Goal: Task Accomplishment & Management: Use online tool/utility

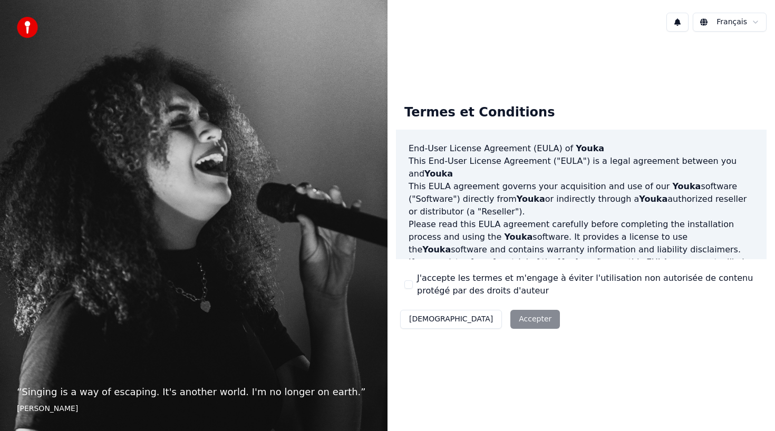
click at [411, 284] on button "J'accepte les termes et m'engage à éviter l'utilisation non autorisée de conten…" at bounding box center [408, 284] width 8 height 8
click at [510, 316] on button "Accepter" at bounding box center [535, 319] width 50 height 19
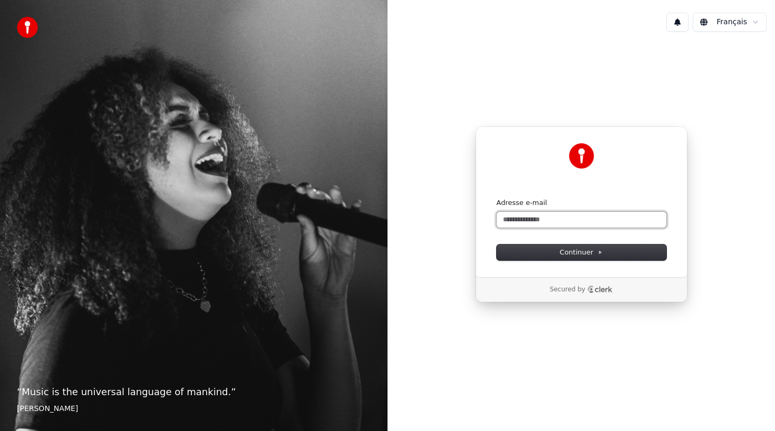
click at [566, 220] on input "Adresse e-mail" at bounding box center [581, 220] width 170 height 16
click at [592, 250] on span "Continuer" at bounding box center [581, 252] width 43 height 9
type input "**********"
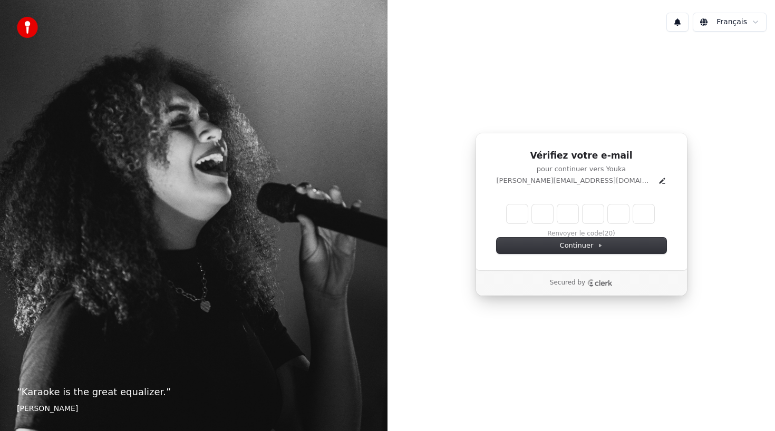
type input "*"
type input "**"
type input "*"
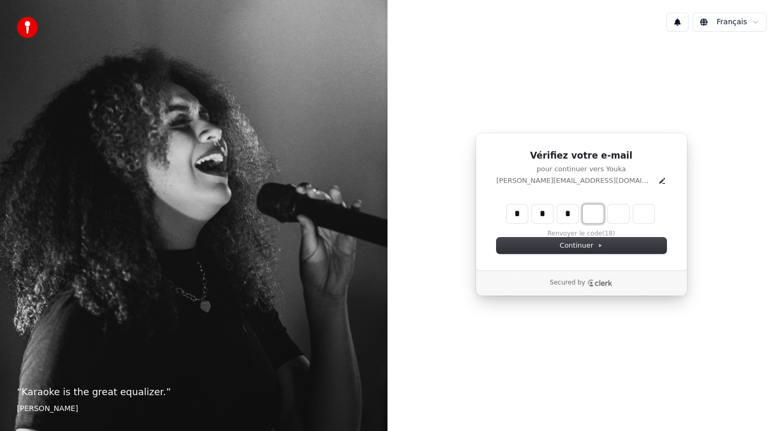
type input "***"
type input "*"
type input "****"
type input "*"
type input "*****"
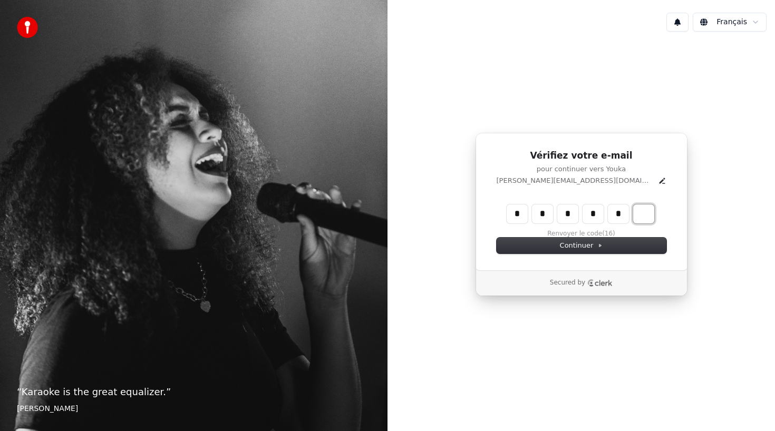
type input "*"
type input "******"
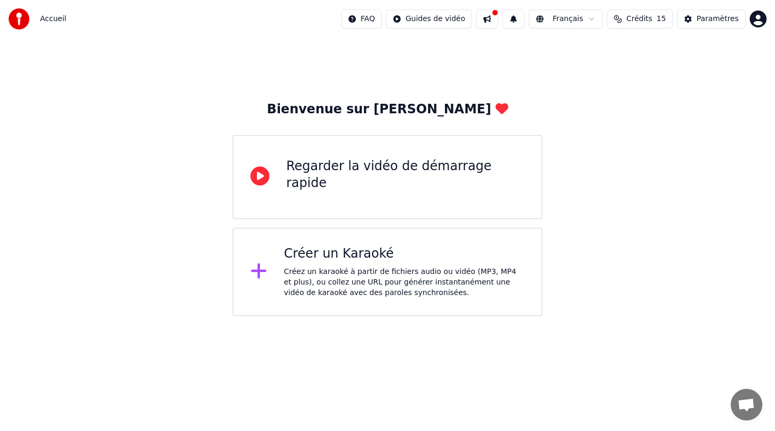
click at [378, 275] on div "Créez un karaoké à partir de fichiers audio ou vidéo (MP3, MP4 et plus), ou col…" at bounding box center [404, 283] width 241 height 32
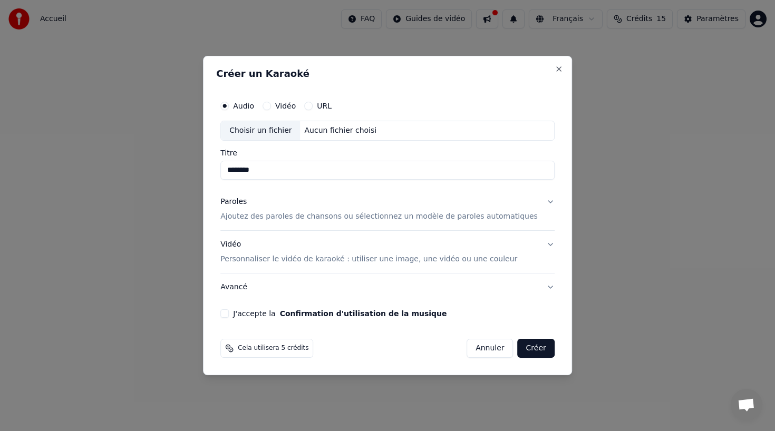
type input "*******"
click at [541, 202] on button "Paroles Ajoutez des paroles de chansons ou sélectionnez un modèle de paroles au…" at bounding box center [387, 209] width 334 height 42
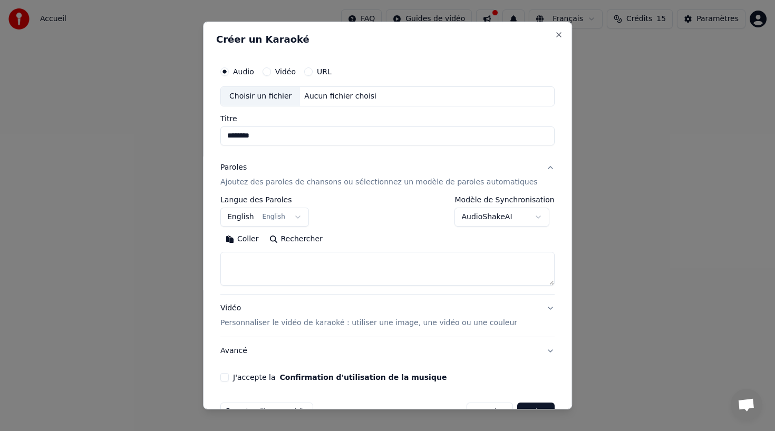
click at [271, 218] on button "English English" at bounding box center [264, 217] width 89 height 19
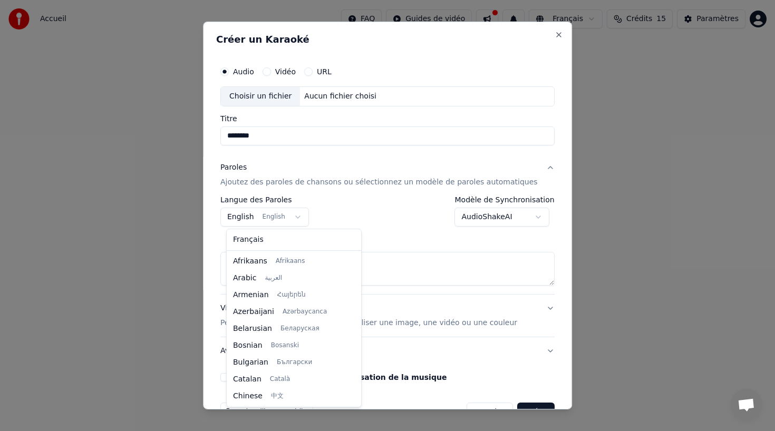
scroll to position [84, 0]
select select "**"
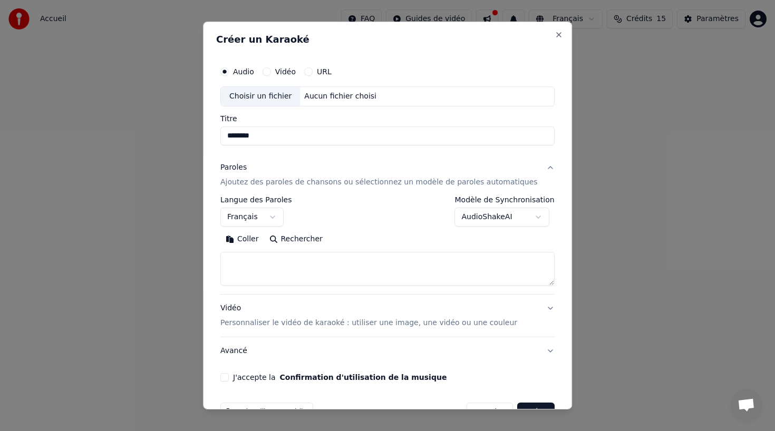
click at [487, 219] on body "**********" at bounding box center [387, 158] width 775 height 316
click at [398, 231] on body "**********" at bounding box center [387, 158] width 775 height 316
click at [257, 259] on textarea at bounding box center [387, 269] width 334 height 34
paste textarea "**********"
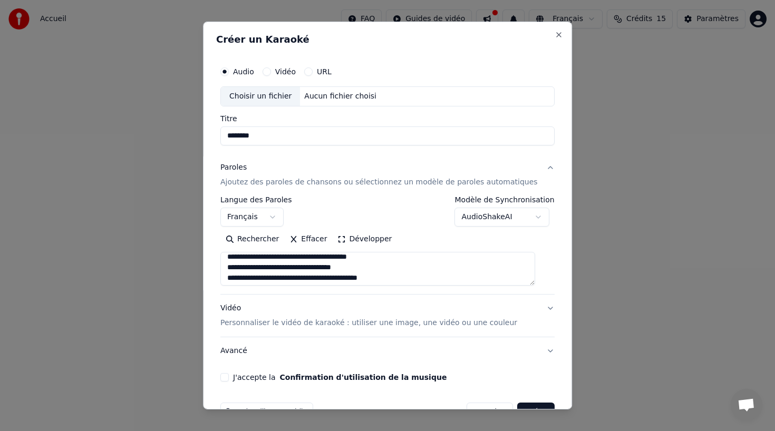
drag, startPoint x: 233, startPoint y: 276, endPoint x: 332, endPoint y: 256, distance: 101.6
click at [332, 256] on textarea at bounding box center [377, 269] width 315 height 34
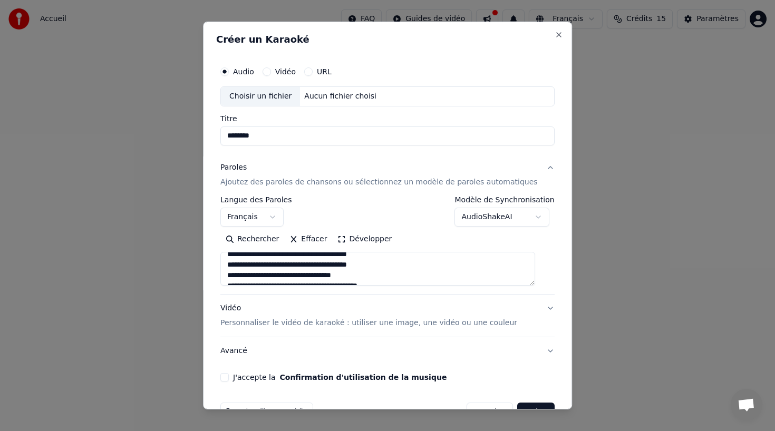
click at [461, 275] on textarea at bounding box center [377, 269] width 315 height 34
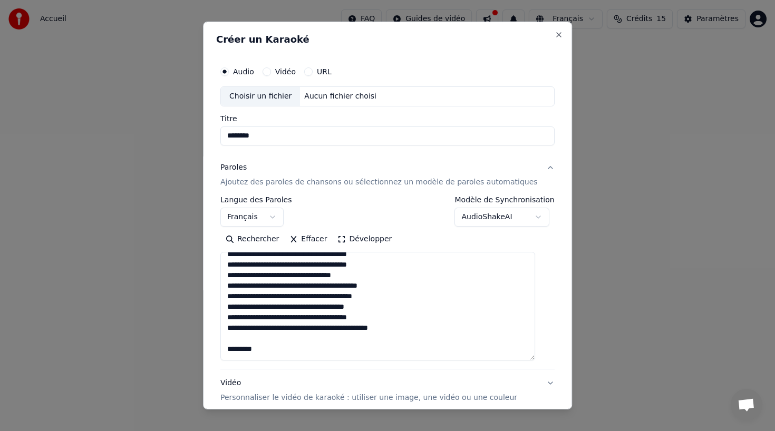
drag, startPoint x: 537, startPoint y: 283, endPoint x: 534, endPoint y: 363, distance: 80.2
click at [534, 360] on textarea at bounding box center [377, 306] width 315 height 109
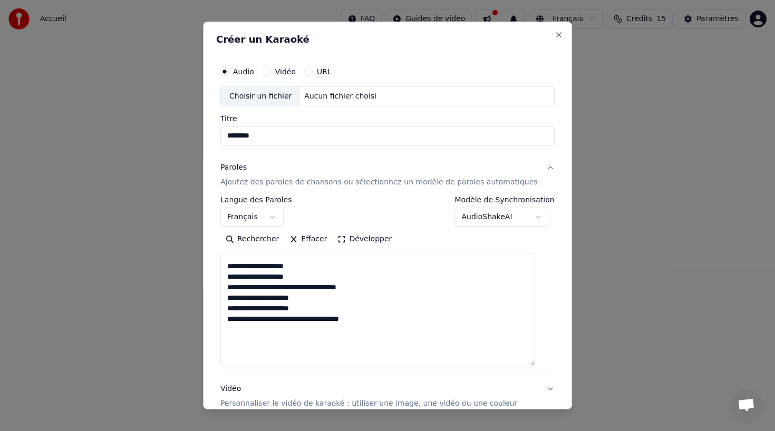
scroll to position [208, 0]
drag, startPoint x: 234, startPoint y: 285, endPoint x: 380, endPoint y: 325, distance: 151.3
click at [380, 325] on textarea at bounding box center [377, 309] width 315 height 114
click at [274, 359] on textarea at bounding box center [377, 309] width 315 height 114
click at [244, 354] on textarea at bounding box center [377, 309] width 315 height 114
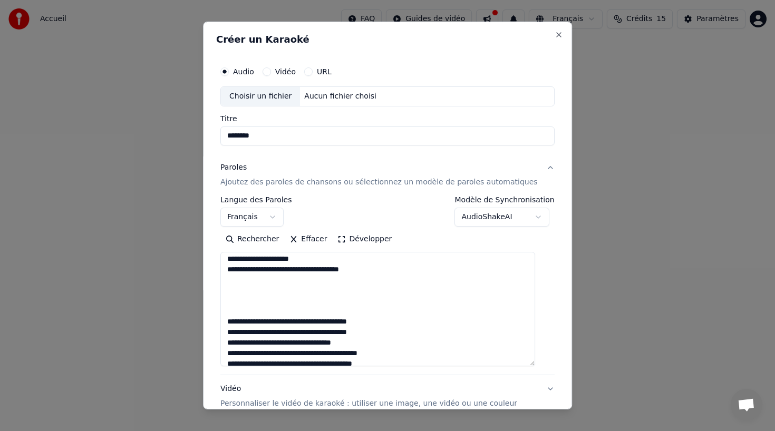
scroll to position [259, 0]
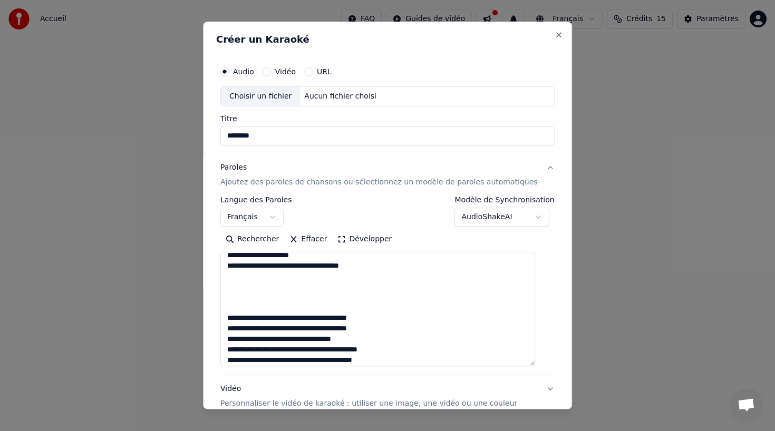
click at [231, 318] on textarea at bounding box center [377, 309] width 315 height 114
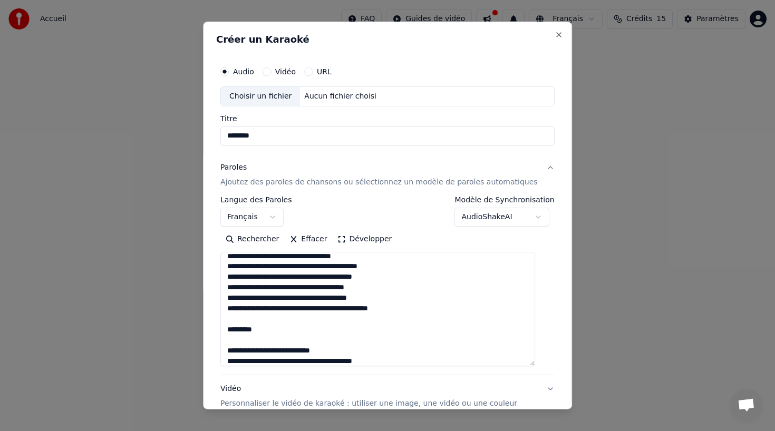
scroll to position [317, 0]
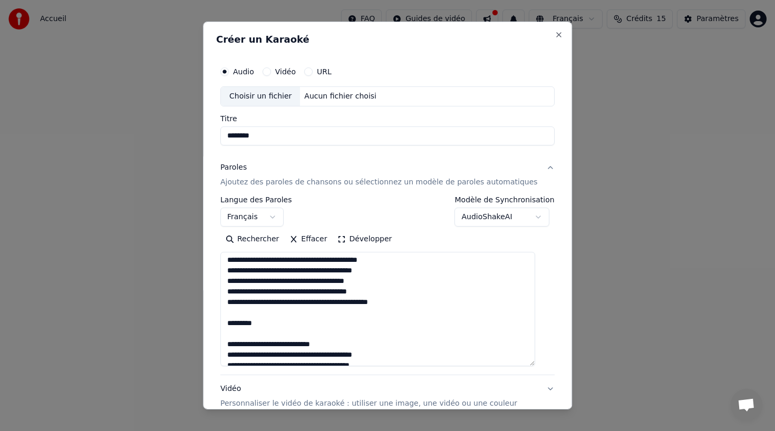
drag, startPoint x: 282, startPoint y: 323, endPoint x: 227, endPoint y: 323, distance: 55.3
click at [227, 323] on textarea at bounding box center [377, 309] width 315 height 114
paste textarea "**********"
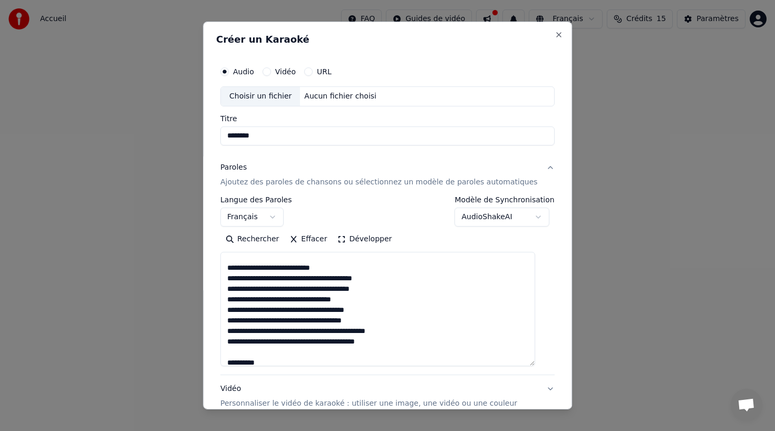
scroll to position [537, 0]
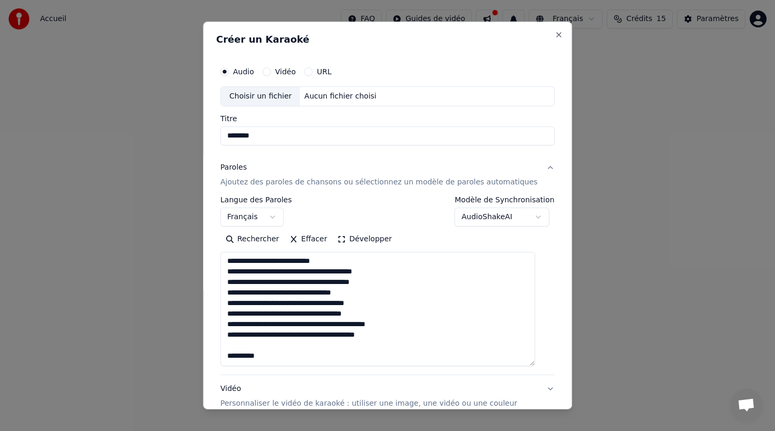
drag, startPoint x: 278, startPoint y: 347, endPoint x: 226, endPoint y: 347, distance: 52.7
click at [226, 347] on textarea at bounding box center [377, 309] width 315 height 114
paste textarea "**********"
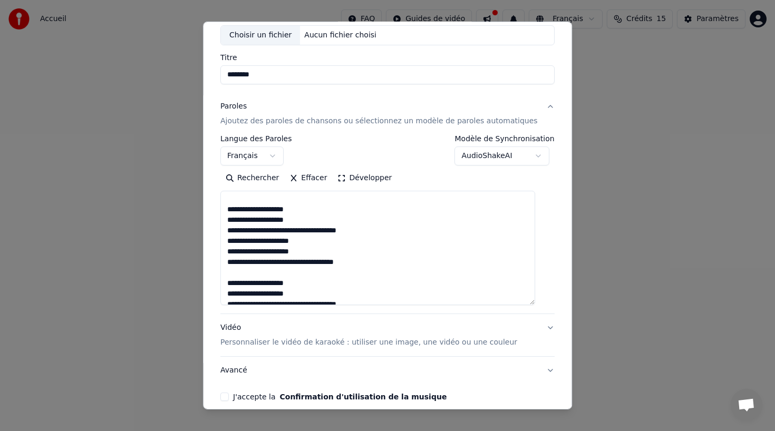
scroll to position [0, 0]
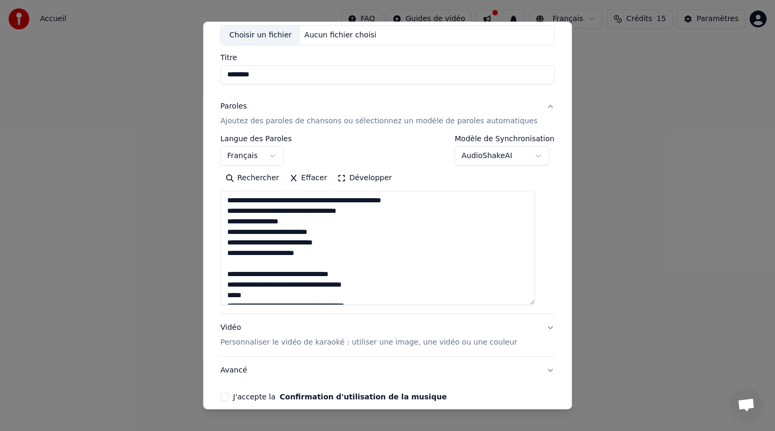
click at [236, 265] on textarea at bounding box center [377, 248] width 315 height 114
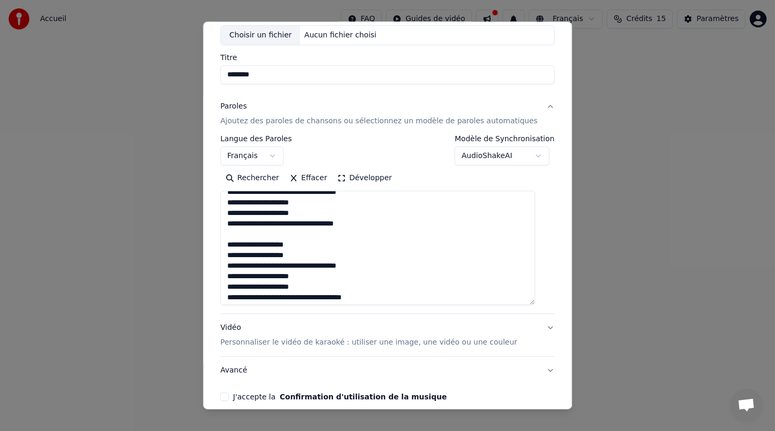
scroll to position [653, 0]
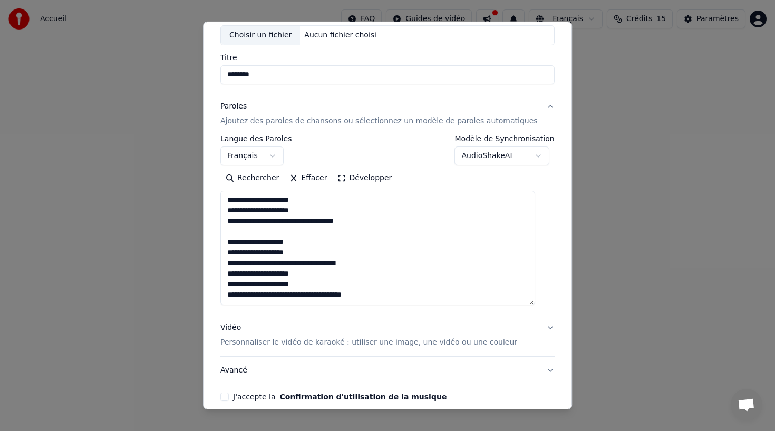
type textarea "**********"
click at [533, 325] on button "Vidéo Personnaliser le vidéo de karaoké : utiliser une image, une vidéo ou une …" at bounding box center [387, 335] width 334 height 42
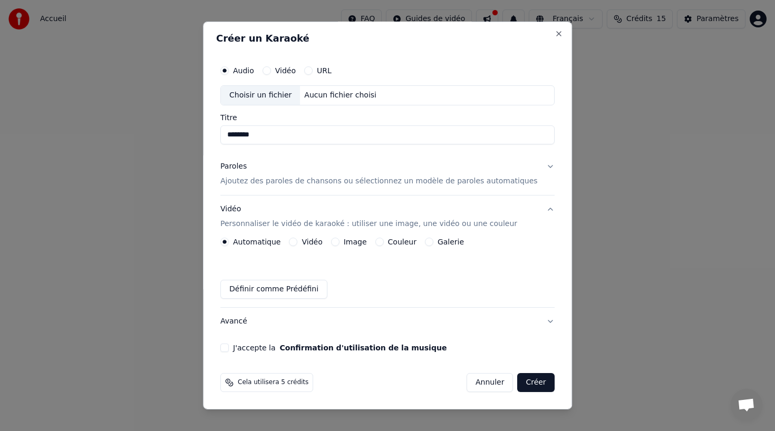
scroll to position [1, 0]
click at [380, 242] on button "Couleur" at bounding box center [379, 242] width 8 height 8
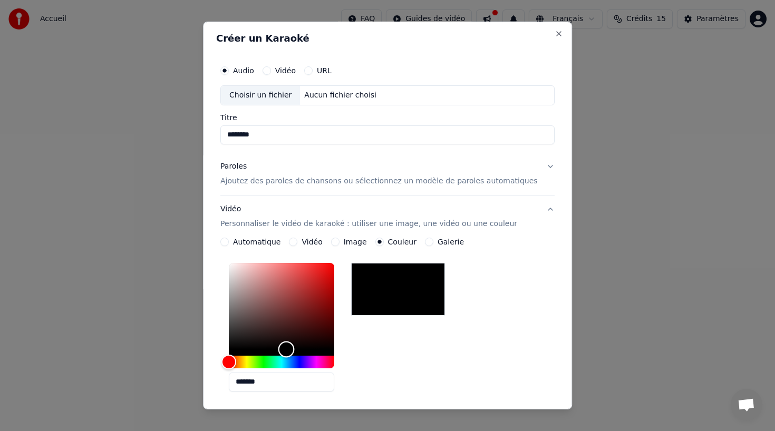
drag, startPoint x: 239, startPoint y: 349, endPoint x: 292, endPoint y: 351, distance: 52.8
click at [292, 351] on div "Color" at bounding box center [286, 349] width 16 height 16
click at [294, 360] on div "Hue" at bounding box center [281, 362] width 105 height 13
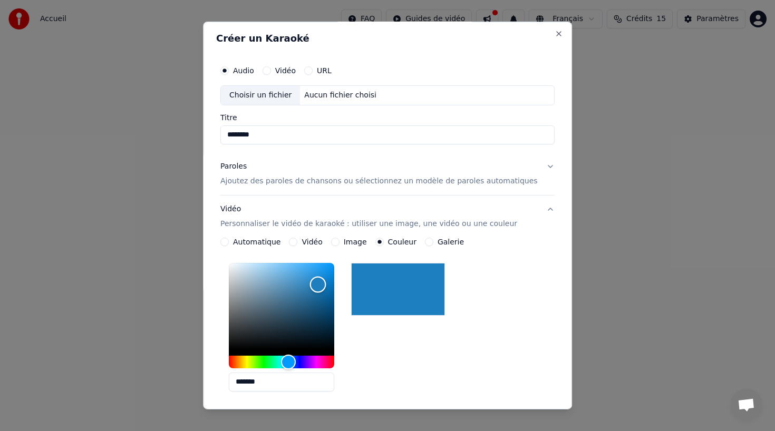
type input "*******"
drag, startPoint x: 291, startPoint y: 345, endPoint x: 324, endPoint y: 284, distance: 68.8
click at [324, 284] on div "Color" at bounding box center [318, 284] width 16 height 16
click at [464, 368] on div "*******" at bounding box center [387, 329] width 334 height 141
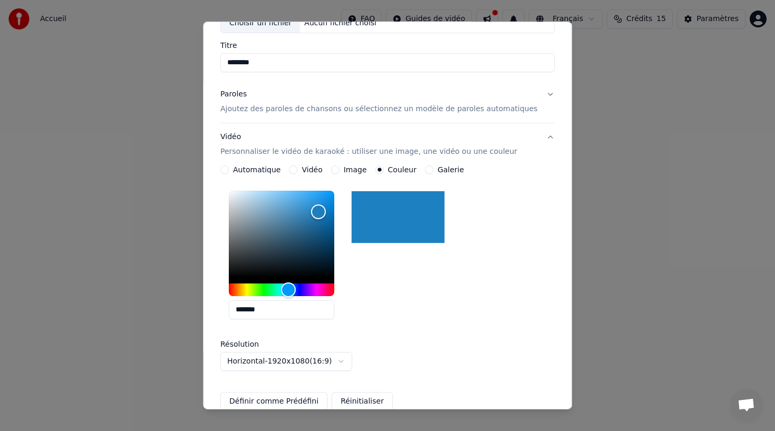
scroll to position [185, 0]
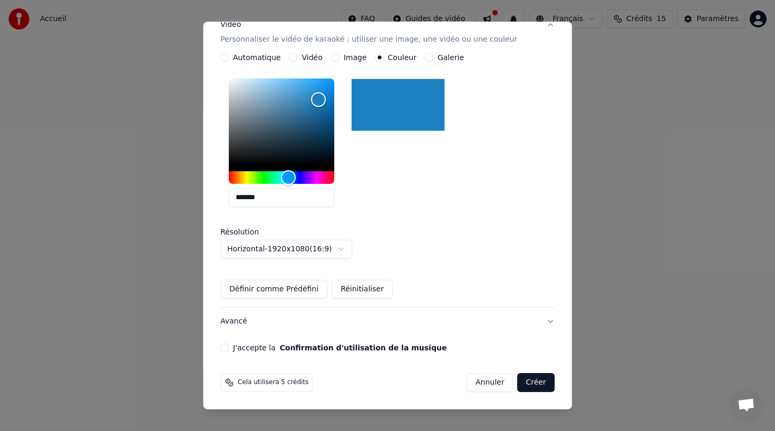
click at [486, 319] on button "Avancé" at bounding box center [387, 321] width 334 height 27
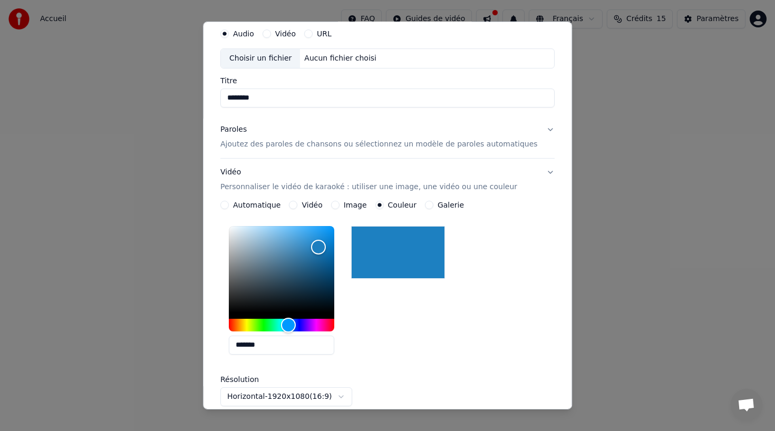
scroll to position [0, 0]
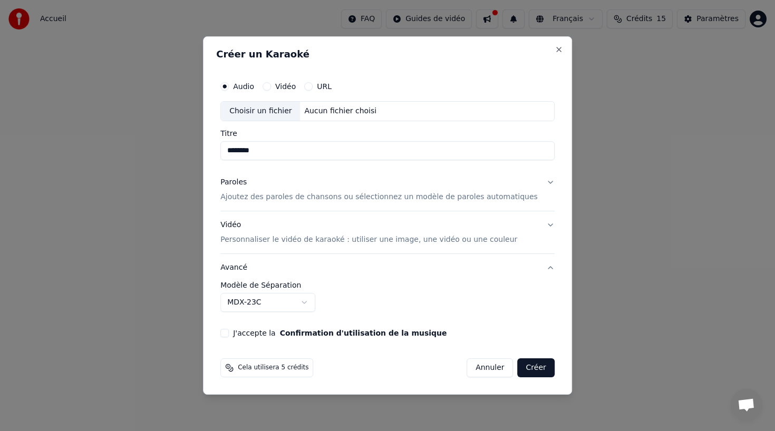
click at [283, 113] on div "Choisir un fichier" at bounding box center [260, 111] width 79 height 19
drag, startPoint x: 387, startPoint y: 151, endPoint x: 230, endPoint y: 151, distance: 157.0
click at [230, 151] on input "**********" at bounding box center [387, 150] width 334 height 19
type input "**********"
click at [537, 182] on button "Paroles Ajoutez des paroles de chansons ou sélectionnez un modèle de paroles au…" at bounding box center [387, 190] width 334 height 42
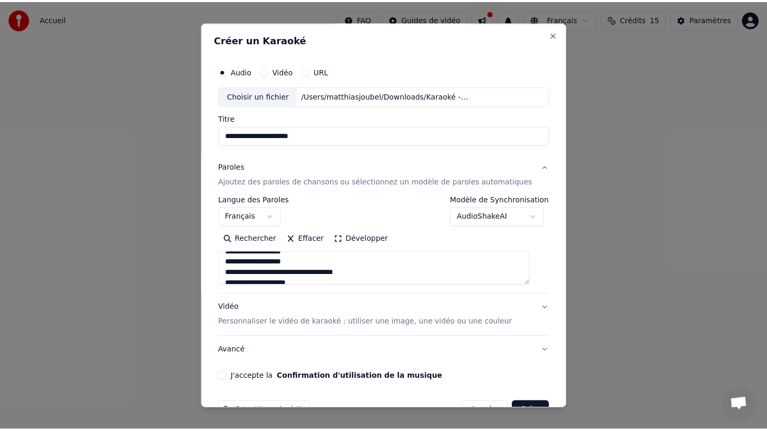
scroll to position [30, 0]
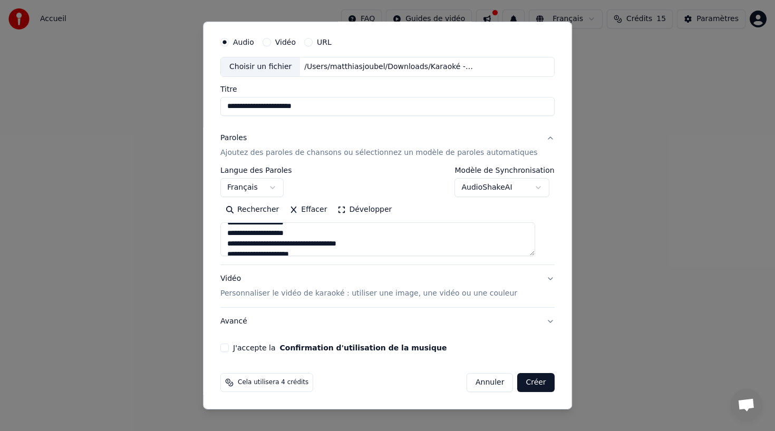
click at [229, 347] on button "J'accepte la Confirmation d'utilisation de la musique" at bounding box center [224, 348] width 8 height 8
click at [522, 381] on button "Créer" at bounding box center [535, 382] width 37 height 19
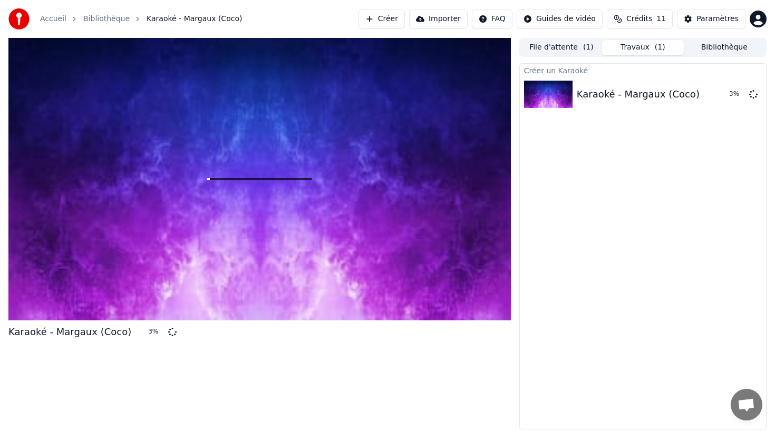
click at [555, 44] on button "File d'attente ( 1 )" at bounding box center [561, 47] width 81 height 15
click at [658, 43] on span "( 1 )" at bounding box center [659, 47] width 11 height 11
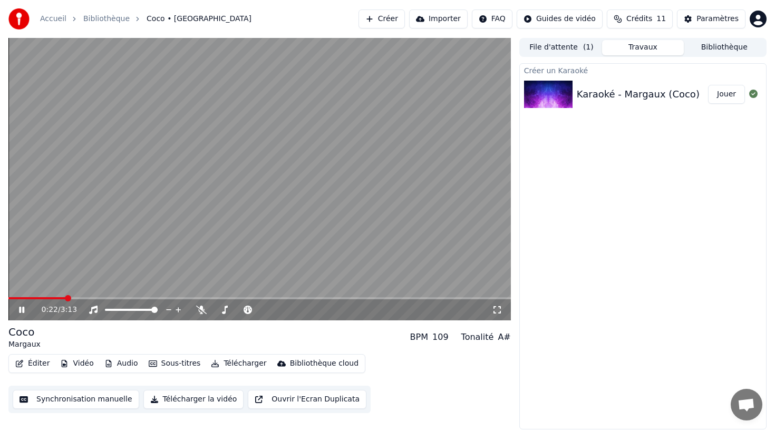
click at [23, 309] on icon at bounding box center [21, 310] width 5 height 6
click at [276, 312] on span at bounding box center [277, 310] width 6 height 6
click at [21, 311] on icon at bounding box center [21, 309] width 6 height 7
click at [27, 312] on icon at bounding box center [29, 310] width 25 height 8
click at [285, 310] on span at bounding box center [285, 310] width 6 height 6
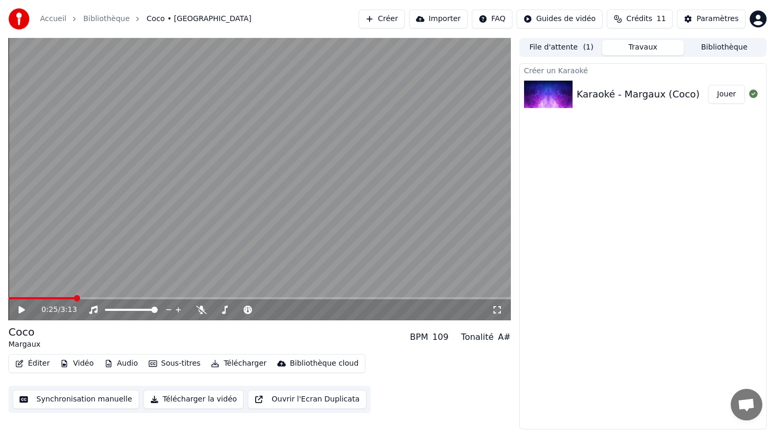
click at [173, 193] on video at bounding box center [259, 179] width 502 height 282
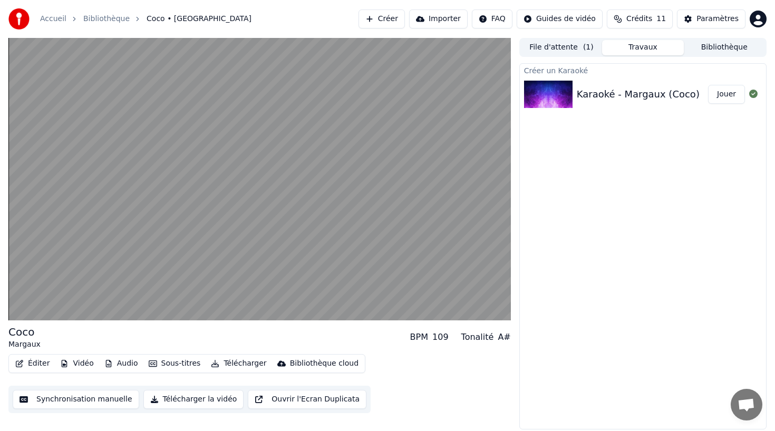
click at [173, 193] on video at bounding box center [259, 179] width 502 height 282
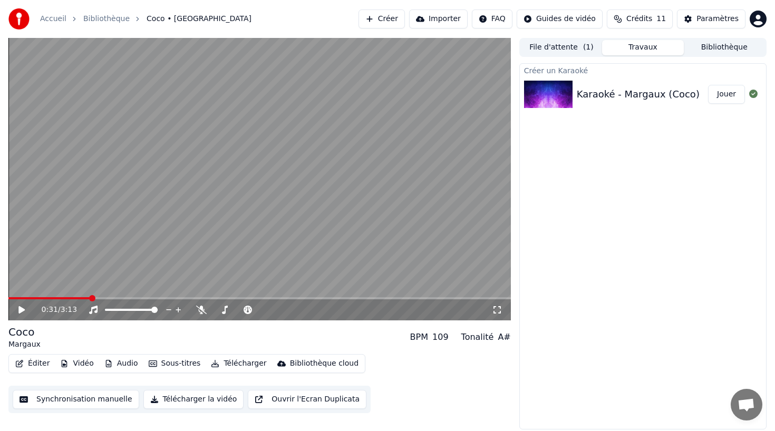
click at [70, 399] on button "Synchronisation manuelle" at bounding box center [76, 399] width 126 height 19
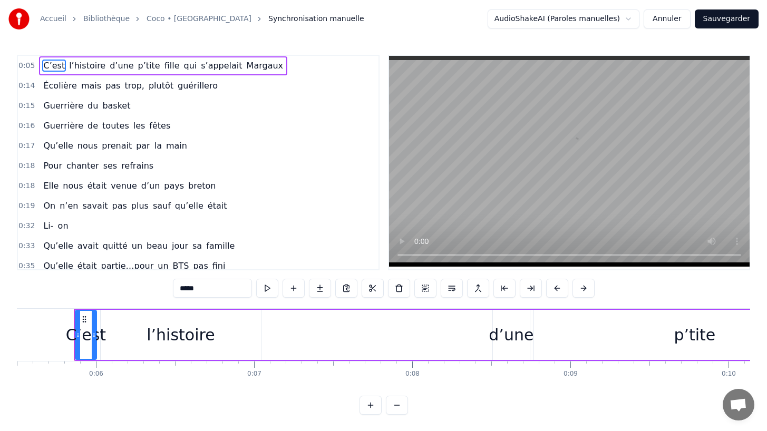
scroll to position [0, 874]
drag, startPoint x: 560, startPoint y: 211, endPoint x: 560, endPoint y: 163, distance: 48.5
click at [560, 163] on video at bounding box center [569, 161] width 360 height 211
click at [527, 224] on video at bounding box center [569, 161] width 360 height 211
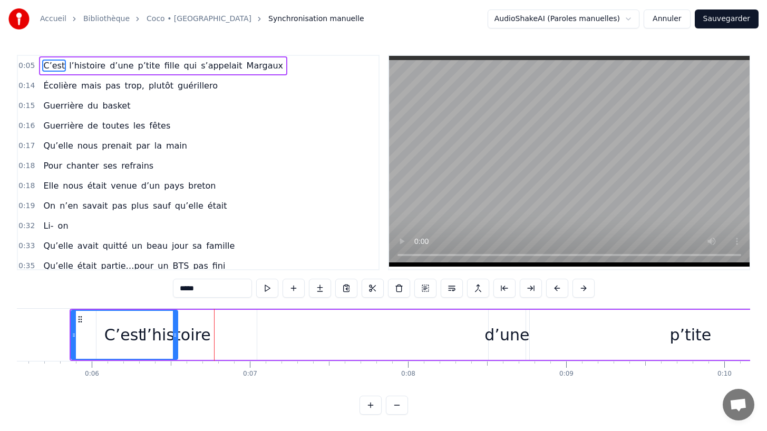
drag, startPoint x: 89, startPoint y: 334, endPoint x: 175, endPoint y: 336, distance: 86.4
click at [175, 336] on icon at bounding box center [175, 335] width 4 height 8
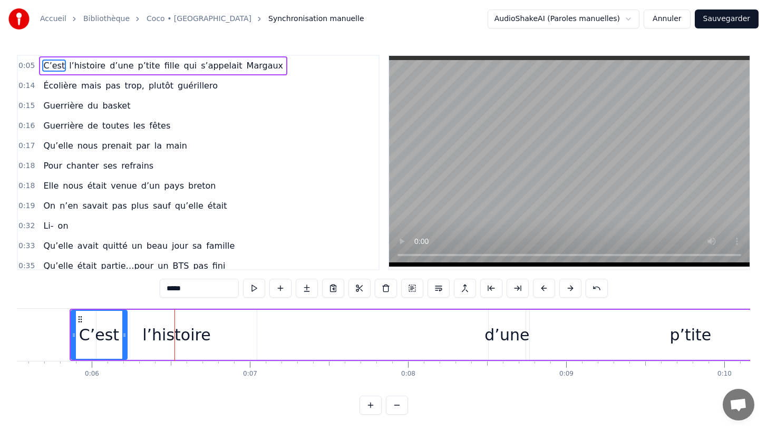
drag, startPoint x: 177, startPoint y: 334, endPoint x: 125, endPoint y: 329, distance: 52.3
click at [125, 329] on div at bounding box center [124, 335] width 4 height 48
click at [254, 292] on button at bounding box center [254, 288] width 22 height 19
click at [160, 336] on div "l’histoire" at bounding box center [176, 335] width 68 height 24
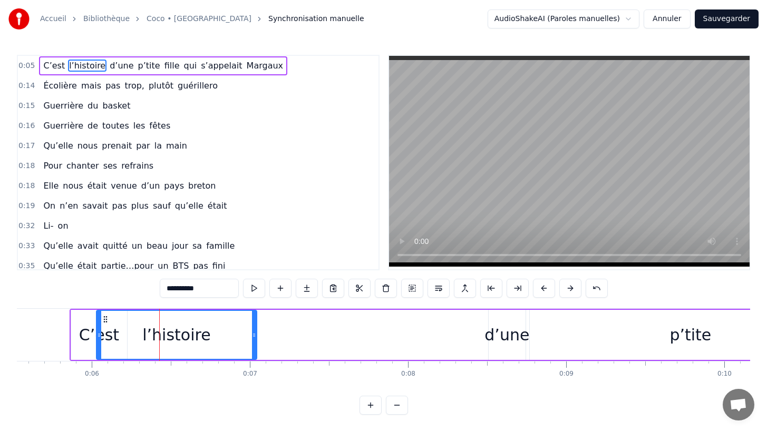
click at [502, 340] on div "d’une" at bounding box center [506, 335] width 45 height 24
type input "*****"
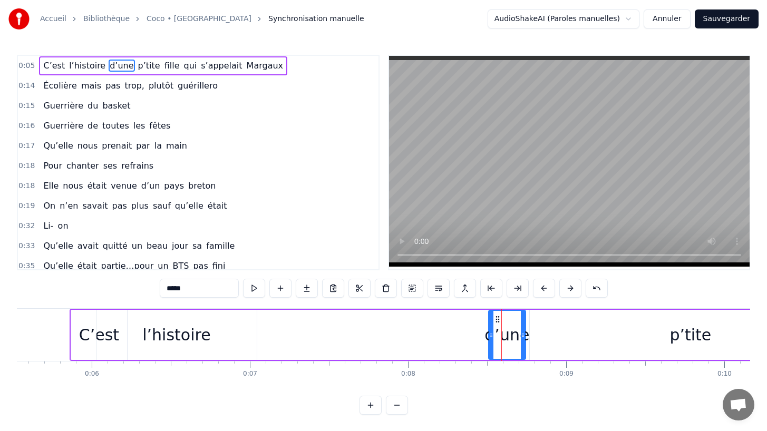
drag, startPoint x: 511, startPoint y: 340, endPoint x: 317, endPoint y: 329, distance: 194.2
click at [317, 329] on div "C’est l’histoire d’une p’tite fille qui s’appelait [PERSON_NAME]" at bounding box center [724, 335] width 1308 height 52
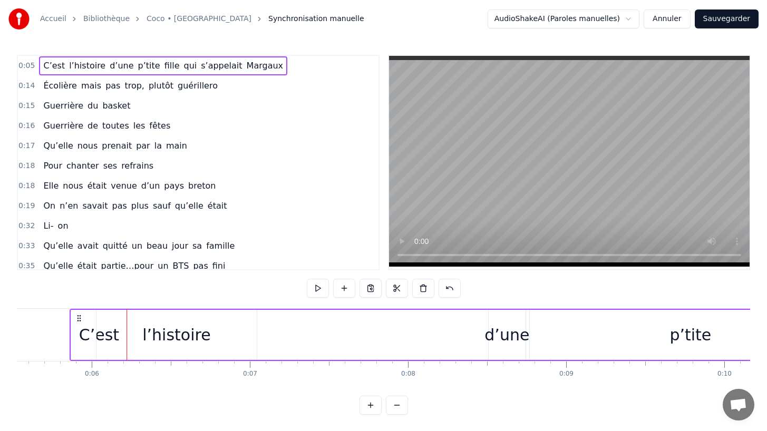
click at [501, 339] on div "d’une" at bounding box center [506, 335] width 45 height 24
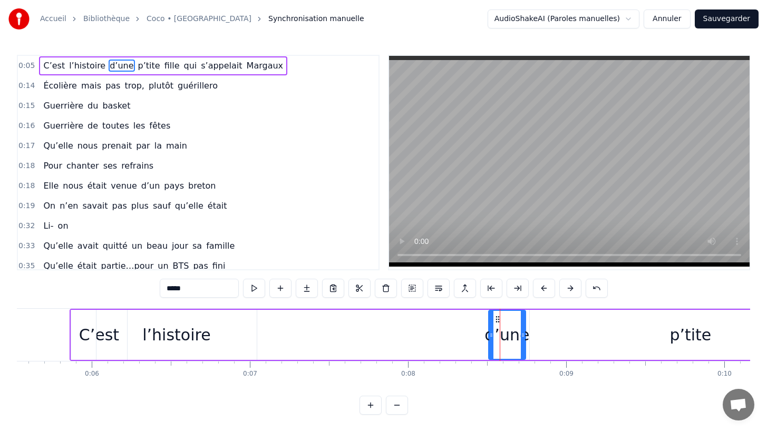
drag, startPoint x: 512, startPoint y: 336, endPoint x: 482, endPoint y: 338, distance: 30.1
click at [482, 338] on div "C’est l’histoire d’une p’tite fille qui s’appelait [PERSON_NAME]" at bounding box center [724, 335] width 1308 height 52
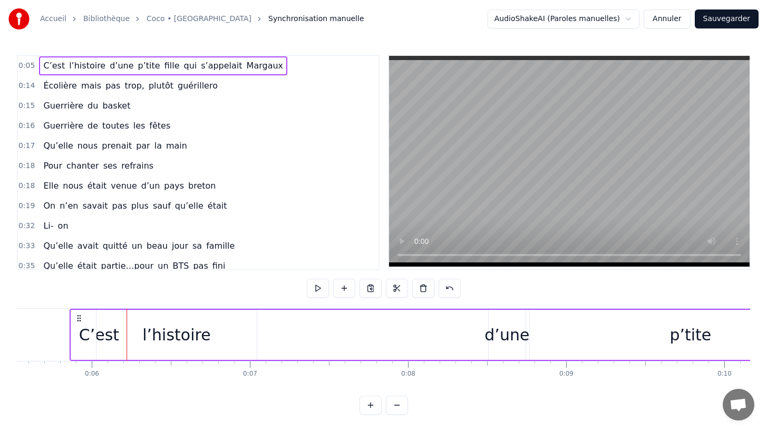
click at [490, 335] on div "d’une" at bounding box center [506, 335] width 45 height 24
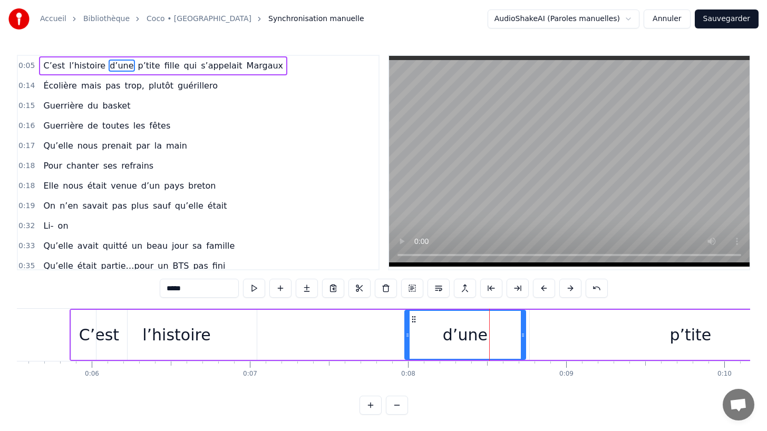
drag, startPoint x: 489, startPoint y: 335, endPoint x: 397, endPoint y: 336, distance: 92.2
click at [405, 336] on icon at bounding box center [407, 335] width 4 height 8
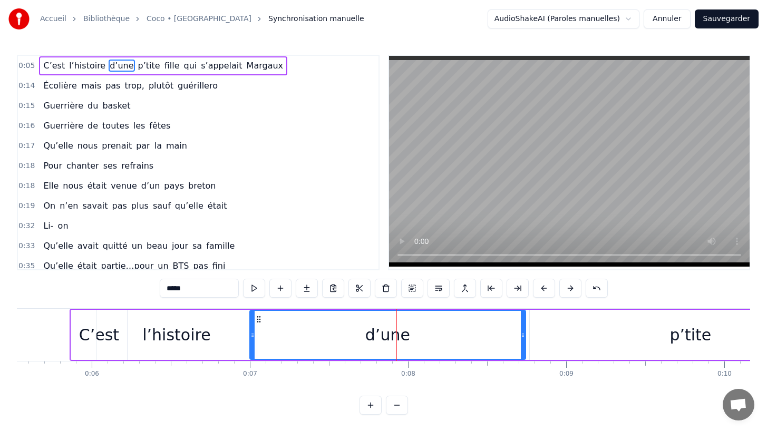
drag, startPoint x: 398, startPoint y: 334, endPoint x: 252, endPoint y: 334, distance: 146.5
click at [252, 334] on icon at bounding box center [252, 335] width 4 height 8
click at [258, 334] on icon at bounding box center [256, 335] width 4 height 8
click at [79, 344] on div "C’est" at bounding box center [99, 335] width 56 height 50
type input "*****"
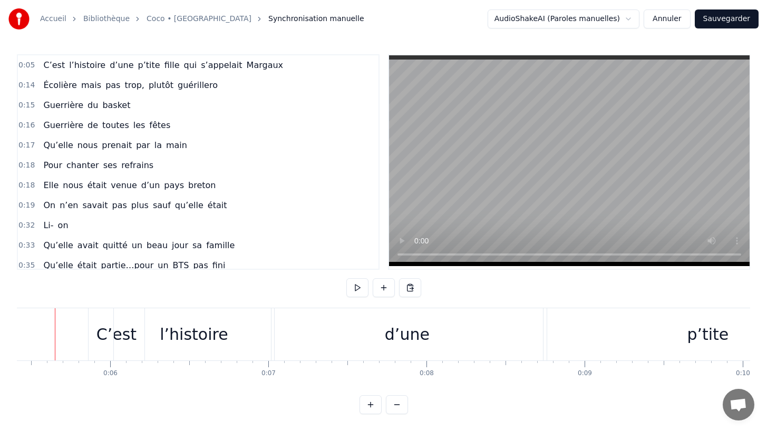
scroll to position [0, 840]
click at [40, 65] on div "C’est l’histoire d’une p’tite fille qui s’appelait [PERSON_NAME]" at bounding box center [163, 65] width 248 height 19
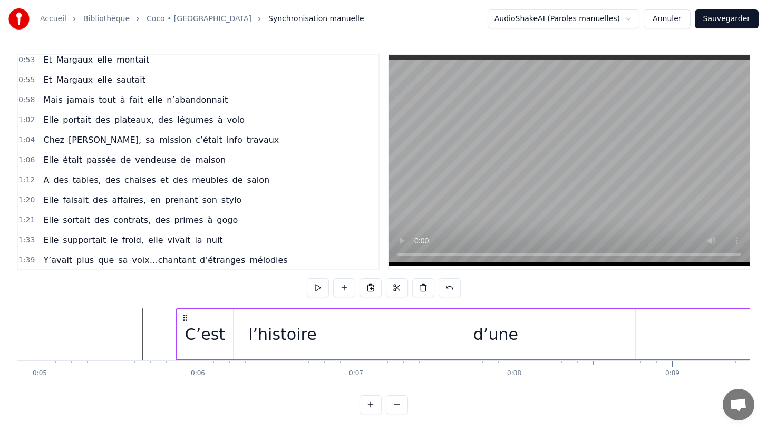
scroll to position [0, 0]
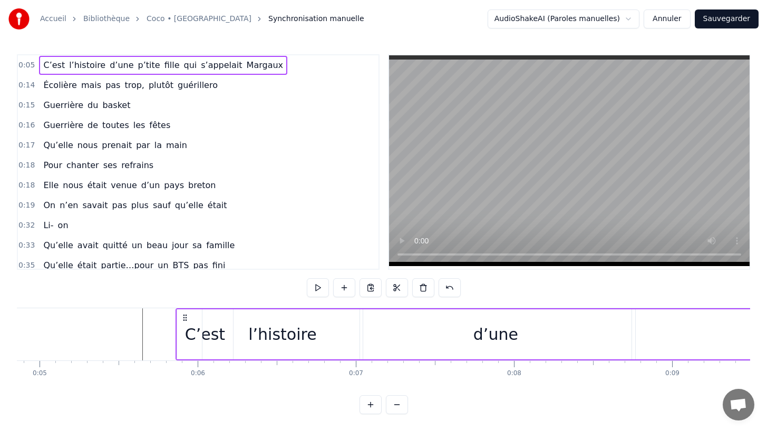
drag, startPoint x: 77, startPoint y: 59, endPoint x: 63, endPoint y: 58, distance: 13.7
click at [63, 58] on div "C’est l’histoire d’une p’tite fille qui s’appelait [PERSON_NAME]" at bounding box center [163, 65] width 248 height 19
click at [268, 339] on div "l’histoire" at bounding box center [282, 334] width 160 height 50
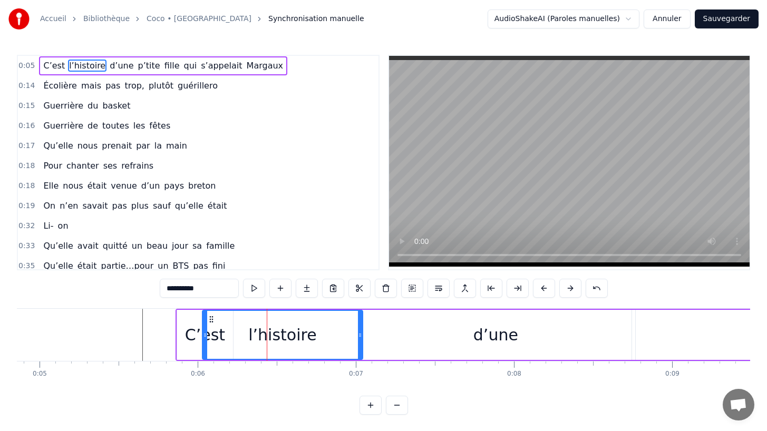
drag, startPoint x: 46, startPoint y: 65, endPoint x: 241, endPoint y: 69, distance: 195.0
click at [241, 70] on div "C’est l’histoire d’une p’tite fille qui s’appelait [PERSON_NAME]" at bounding box center [163, 65] width 248 height 19
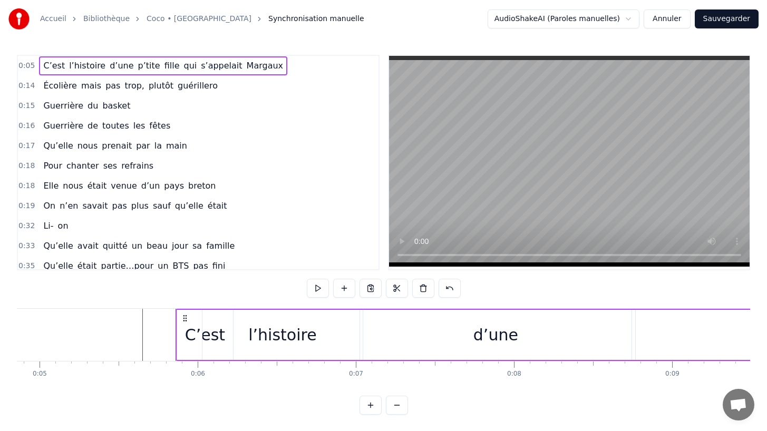
click at [192, 348] on div "C’est" at bounding box center [205, 335] width 56 height 50
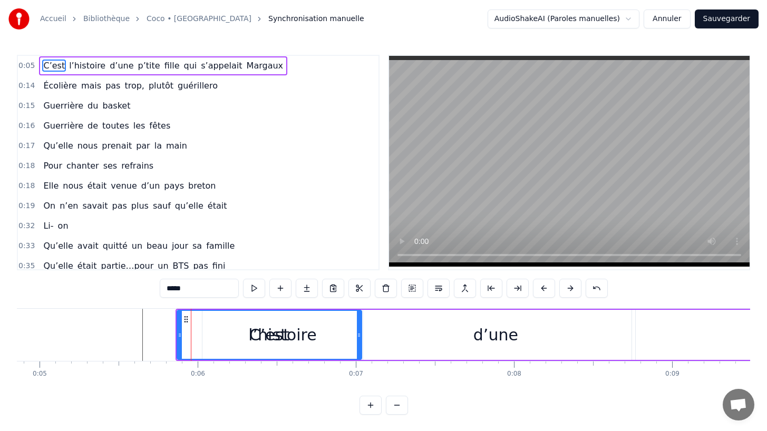
drag, startPoint x: 229, startPoint y: 334, endPoint x: 357, endPoint y: 341, distance: 128.2
click at [357, 341] on div at bounding box center [359, 335] width 4 height 48
click at [652, 17] on button "Annuler" at bounding box center [666, 18] width 46 height 19
